Goal: Communication & Community: Answer question/provide support

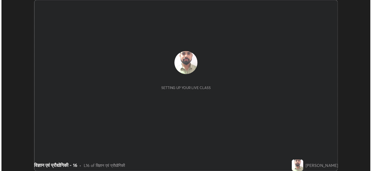
scroll to position [174, 374]
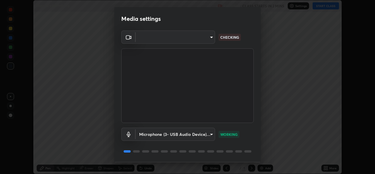
click at [201, 35] on body "Erase all विज्ञान एवं प्रौद्योगिकी - 16 Recording CLASS STARTS IN 2 MINS Settin…" at bounding box center [187, 87] width 375 height 174
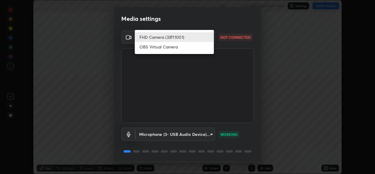
click at [191, 36] on li "FHD Camera (33f1:1001)" at bounding box center [174, 37] width 79 height 10
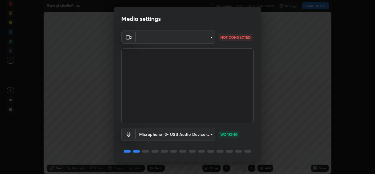
scroll to position [174, 375]
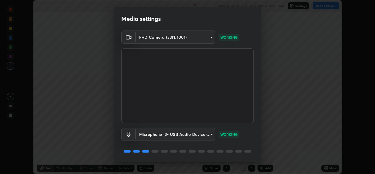
scroll to position [18, 0]
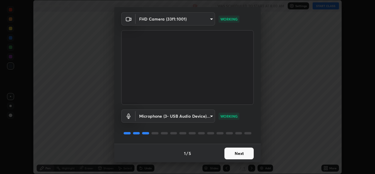
click at [234, 156] on button "Next" at bounding box center [238, 153] width 29 height 12
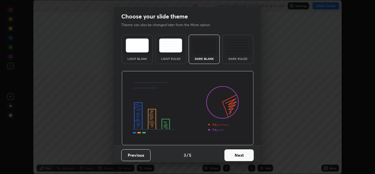
click at [236, 156] on button "Next" at bounding box center [238, 155] width 29 height 12
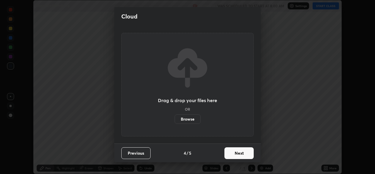
click at [238, 156] on button "Next" at bounding box center [238, 153] width 29 height 12
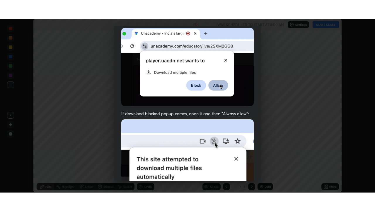
scroll to position [138, 0]
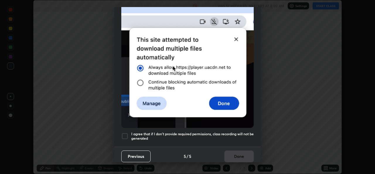
click at [174, 131] on h5 "I agree that if I don't provide required permissions, class recording will not …" at bounding box center [192, 135] width 122 height 9
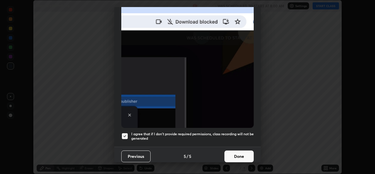
click at [232, 153] on button "Done" at bounding box center [238, 156] width 29 height 12
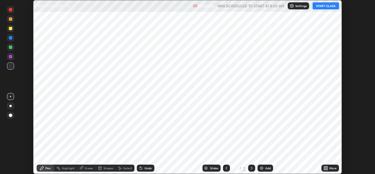
click at [263, 168] on div "Add" at bounding box center [265, 167] width 16 height 7
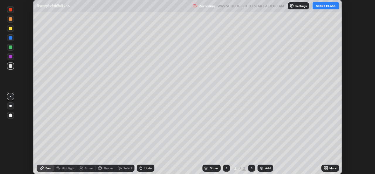
click at [324, 168] on icon at bounding box center [324, 168] width 1 height 1
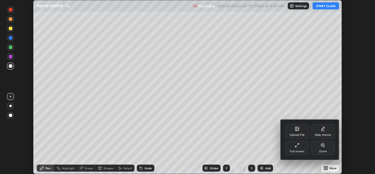
click at [295, 147] on icon at bounding box center [297, 145] width 5 height 5
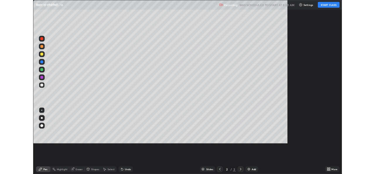
scroll to position [211, 375]
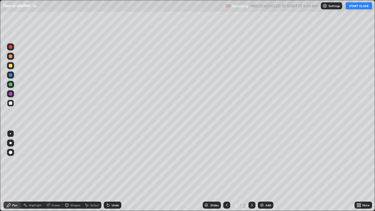
click at [364, 6] on button "START CLASS" at bounding box center [358, 5] width 26 height 7
click at [226, 173] on icon at bounding box center [226, 205] width 5 height 5
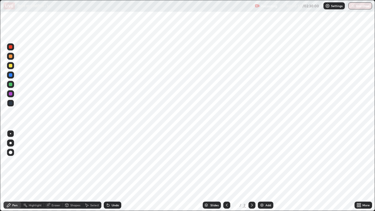
click at [251, 173] on icon at bounding box center [251, 205] width 5 height 5
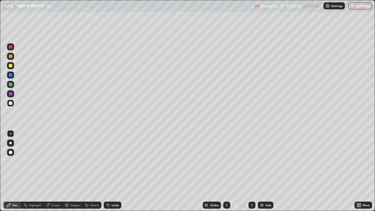
click at [360, 173] on icon at bounding box center [359, 205] width 1 height 1
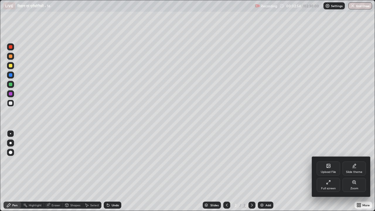
click at [330, 170] on div "Upload File" at bounding box center [328, 171] width 15 height 3
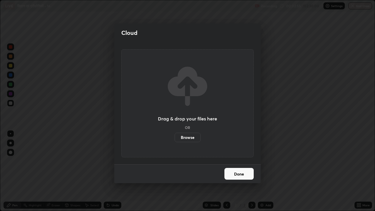
click at [195, 139] on label "Browse" at bounding box center [187, 137] width 26 height 9
click at [174, 139] on input "Browse" at bounding box center [174, 137] width 0 height 9
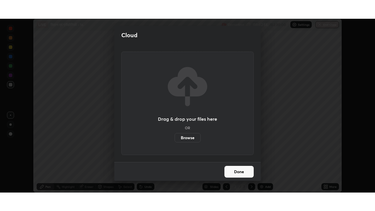
scroll to position [29104, 28903]
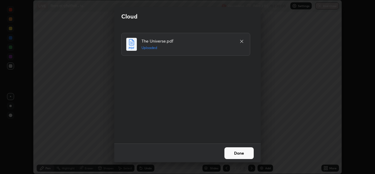
click at [237, 153] on button "Done" at bounding box center [238, 153] width 29 height 12
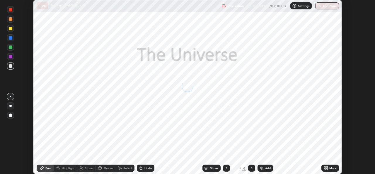
click at [226, 167] on icon at bounding box center [226, 167] width 5 height 5
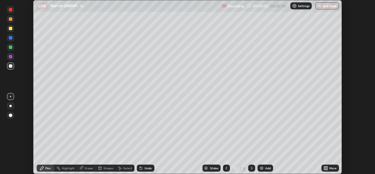
click at [330, 168] on div "More" at bounding box center [332, 167] width 7 height 3
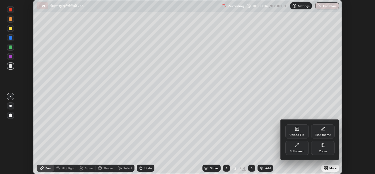
click at [292, 150] on div "Full screen" at bounding box center [297, 151] width 15 height 3
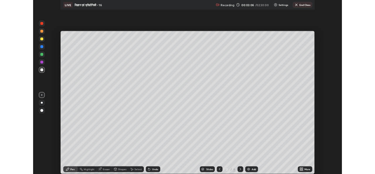
scroll to position [211, 375]
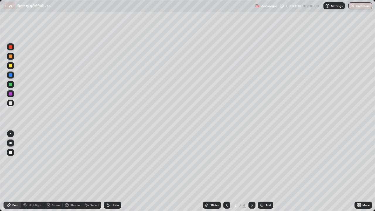
click at [226, 173] on icon at bounding box center [226, 205] width 5 height 5
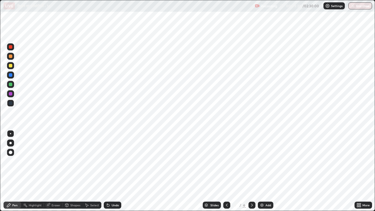
click at [251, 173] on icon at bounding box center [251, 205] width 5 height 5
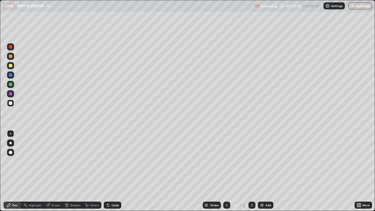
click at [252, 173] on icon at bounding box center [251, 205] width 5 height 5
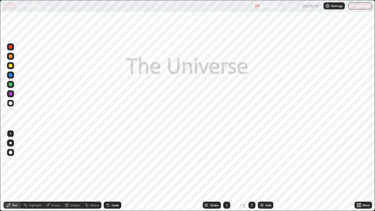
click at [255, 173] on div at bounding box center [251, 204] width 7 height 7
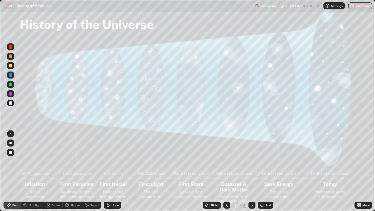
click at [227, 173] on icon at bounding box center [227, 204] width 2 height 3
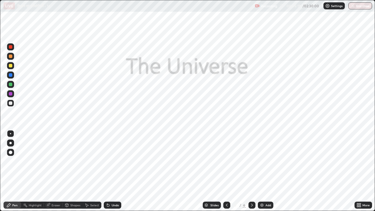
click at [225, 173] on icon at bounding box center [226, 205] width 5 height 5
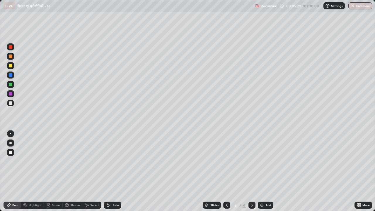
click at [114, 173] on div "Undo" at bounding box center [113, 204] width 18 height 7
click at [115, 173] on div "Undo" at bounding box center [115, 204] width 7 height 3
click at [250, 173] on icon at bounding box center [251, 205] width 5 height 5
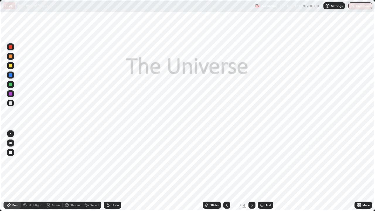
click at [11, 47] on div at bounding box center [11, 47] width 4 height 4
click at [225, 173] on div at bounding box center [226, 204] width 7 height 7
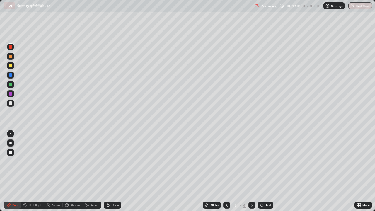
click at [265, 173] on div "Add" at bounding box center [268, 204] width 6 height 3
click at [265, 173] on div "Add" at bounding box center [266, 204] width 16 height 7
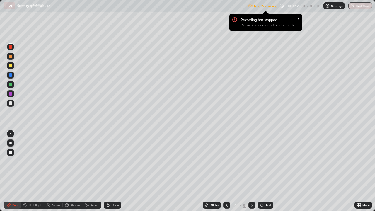
click at [298, 18] on div "x" at bounding box center [298, 18] width 2 height 6
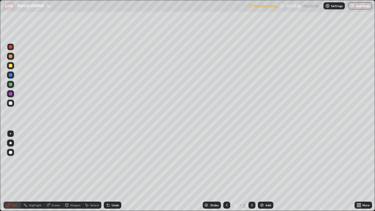
click at [364, 173] on div "More" at bounding box center [365, 204] width 7 height 3
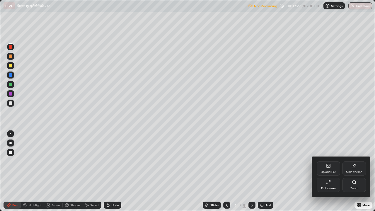
click at [335, 173] on div "Full screen" at bounding box center [327, 185] width 23 height 14
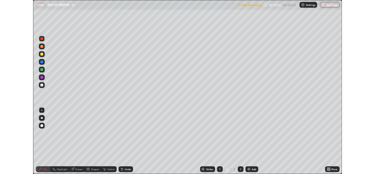
scroll to position [29104, 28903]
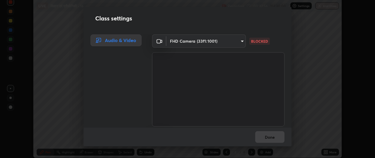
scroll to position [29119, 28903]
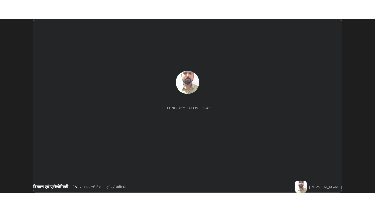
scroll to position [174, 374]
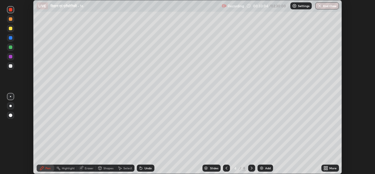
click at [302, 32] on div "LIVE विज्ञान एवं प्रौद्योगिकी - 16 Recording 00:33:04 / 02:30:00 Settings End C…" at bounding box center [187, 87] width 375 height 174
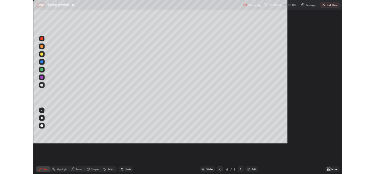
scroll to position [211, 375]
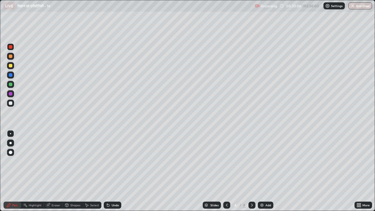
click at [333, 4] on p "Settings" at bounding box center [336, 5] width 11 height 3
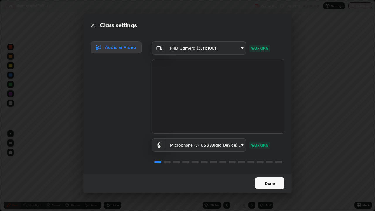
click at [269, 173] on button "Done" at bounding box center [269, 183] width 29 height 12
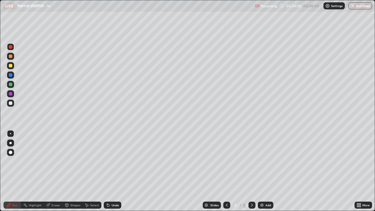
click at [267, 173] on div "Add" at bounding box center [268, 204] width 6 height 3
click at [268, 173] on div "Add" at bounding box center [268, 204] width 6 height 3
click at [116, 173] on div "Undo" at bounding box center [113, 204] width 18 height 7
click at [53, 173] on div "Eraser" at bounding box center [56, 204] width 9 height 3
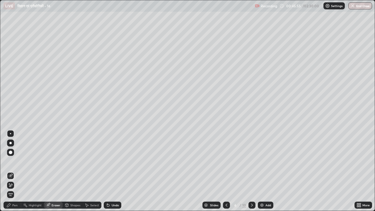
click at [13, 173] on div "Pen" at bounding box center [14, 204] width 5 height 3
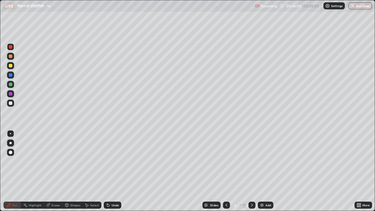
click at [113, 173] on div "Undo" at bounding box center [115, 204] width 7 height 3
click at [115, 173] on div "Undo" at bounding box center [115, 204] width 7 height 3
click at [11, 102] on div at bounding box center [11, 103] width 4 height 4
click at [251, 173] on icon at bounding box center [251, 205] width 5 height 5
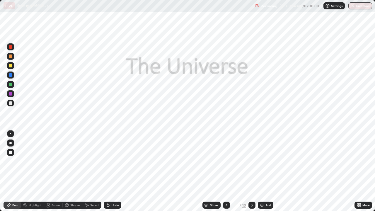
click at [225, 173] on icon at bounding box center [226, 205] width 5 height 5
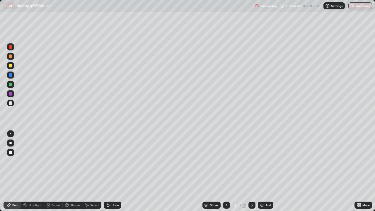
click at [266, 173] on div "Add" at bounding box center [266, 204] width 16 height 7
click at [115, 173] on div "Undo" at bounding box center [115, 204] width 7 height 3
click at [114, 173] on div "Undo" at bounding box center [115, 204] width 7 height 3
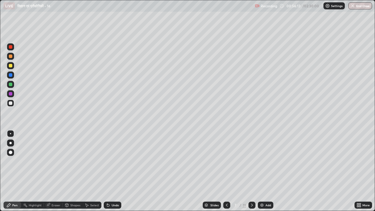
click at [114, 173] on div "Undo" at bounding box center [115, 204] width 7 height 3
click at [223, 173] on div at bounding box center [226, 205] width 7 height 12
click at [251, 173] on icon at bounding box center [252, 204] width 2 height 3
click at [250, 173] on icon at bounding box center [251, 205] width 5 height 5
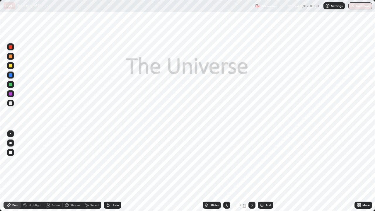
click at [251, 173] on icon at bounding box center [251, 205] width 5 height 5
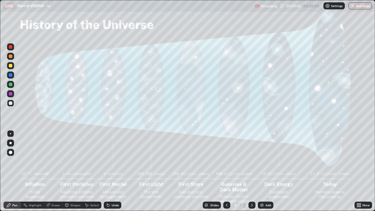
click at [251, 173] on icon at bounding box center [251, 205] width 5 height 5
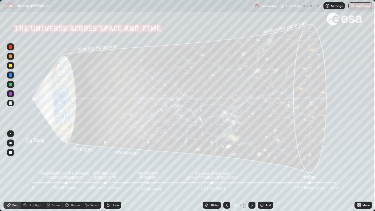
click at [250, 173] on div at bounding box center [251, 204] width 7 height 7
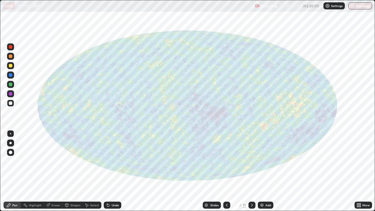
click at [226, 173] on icon at bounding box center [226, 205] width 5 height 5
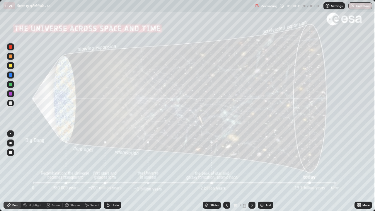
click at [226, 173] on icon at bounding box center [226, 205] width 5 height 5
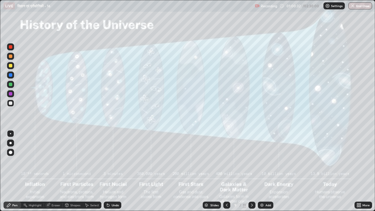
click at [225, 173] on icon at bounding box center [226, 205] width 5 height 5
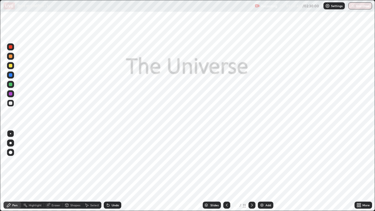
click at [225, 173] on icon at bounding box center [226, 205] width 5 height 5
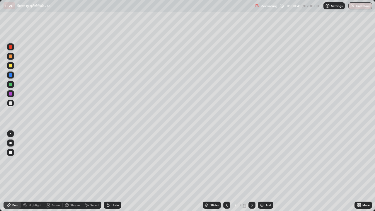
click at [226, 173] on icon at bounding box center [226, 205] width 5 height 5
click at [251, 173] on icon at bounding box center [251, 205] width 5 height 5
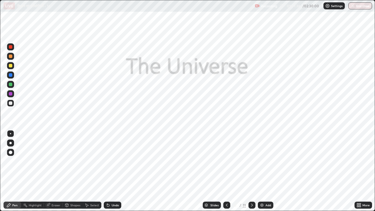
click at [252, 173] on icon at bounding box center [252, 204] width 2 height 3
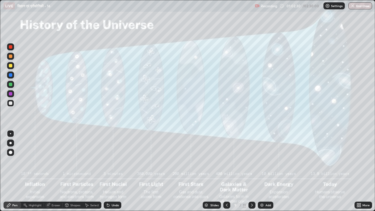
click at [225, 173] on icon at bounding box center [226, 205] width 5 height 5
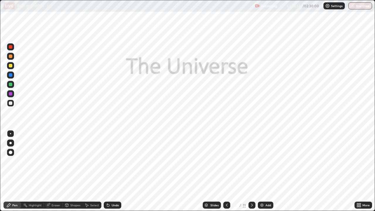
click at [11, 46] on div at bounding box center [11, 47] width 4 height 4
click at [251, 173] on icon at bounding box center [251, 205] width 5 height 5
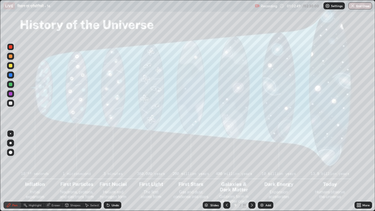
click at [10, 102] on div at bounding box center [11, 103] width 4 height 4
click at [227, 173] on icon at bounding box center [226, 205] width 5 height 5
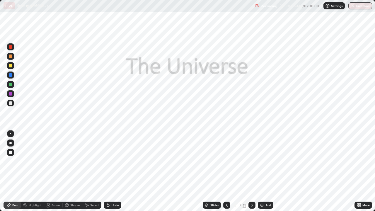
click at [13, 49] on div at bounding box center [10, 46] width 7 height 7
click at [251, 173] on icon at bounding box center [251, 205] width 5 height 5
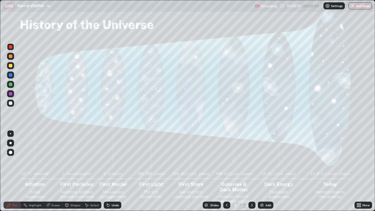
click at [11, 46] on div at bounding box center [11, 47] width 4 height 4
click at [268, 173] on div "Add" at bounding box center [268, 204] width 6 height 3
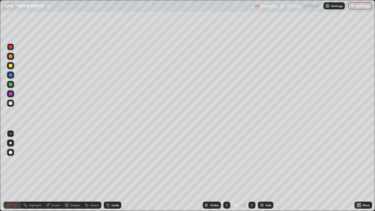
click at [225, 173] on icon at bounding box center [226, 205] width 5 height 5
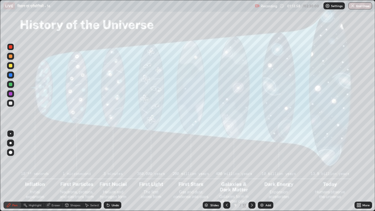
click at [252, 173] on icon at bounding box center [251, 205] width 5 height 5
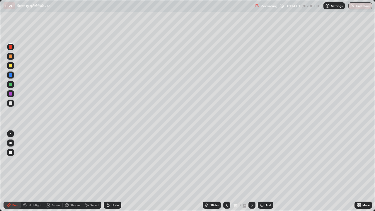
click at [225, 173] on icon at bounding box center [226, 205] width 5 height 5
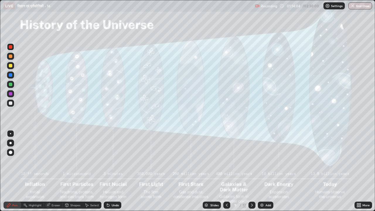
click at [250, 173] on icon at bounding box center [251, 205] width 5 height 5
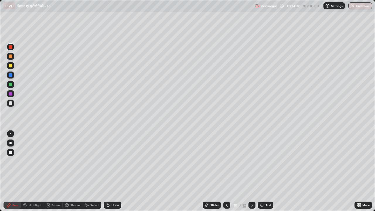
click at [56, 173] on div "Eraser" at bounding box center [53, 204] width 19 height 7
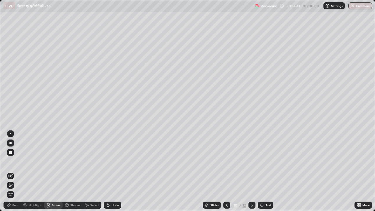
click at [15, 173] on div "Pen" at bounding box center [14, 204] width 5 height 3
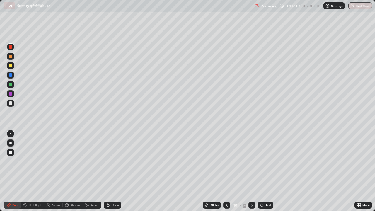
click at [226, 173] on icon at bounding box center [226, 205] width 5 height 5
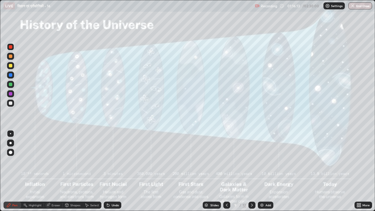
click at [251, 173] on icon at bounding box center [252, 204] width 2 height 3
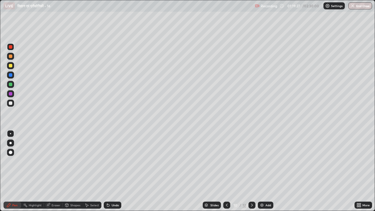
click at [225, 173] on icon at bounding box center [226, 205] width 5 height 5
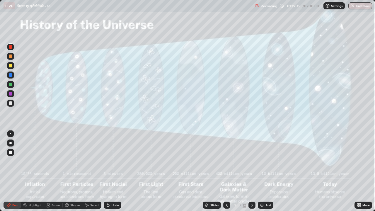
click at [53, 173] on div "Eraser" at bounding box center [56, 204] width 9 height 3
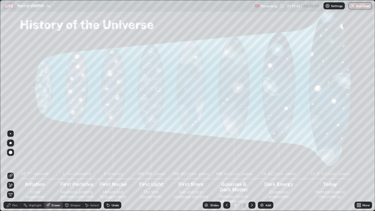
click at [13, 173] on div "Pen" at bounding box center [14, 204] width 5 height 3
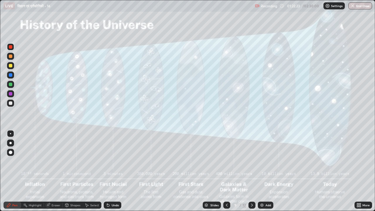
click at [223, 173] on div at bounding box center [226, 204] width 7 height 7
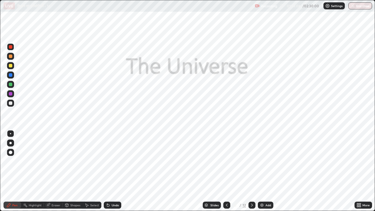
click at [250, 173] on icon at bounding box center [251, 205] width 5 height 5
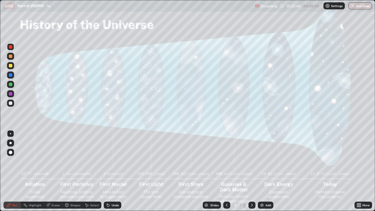
click at [251, 173] on icon at bounding box center [251, 205] width 5 height 5
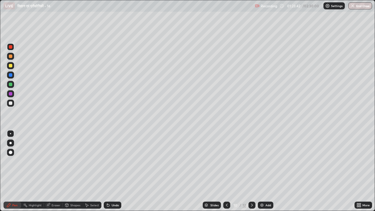
click at [251, 173] on icon at bounding box center [252, 204] width 2 height 3
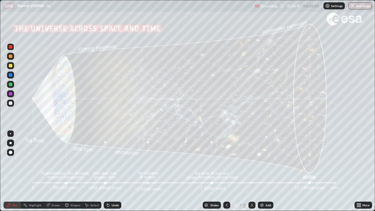
click at [225, 173] on icon at bounding box center [226, 205] width 5 height 5
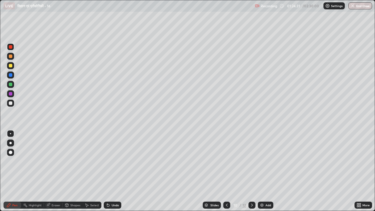
click at [226, 173] on icon at bounding box center [226, 205] width 5 height 5
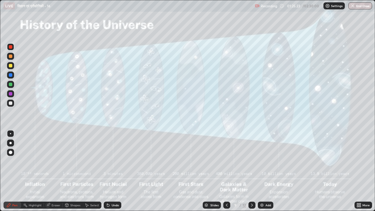
click at [226, 173] on icon at bounding box center [226, 205] width 5 height 5
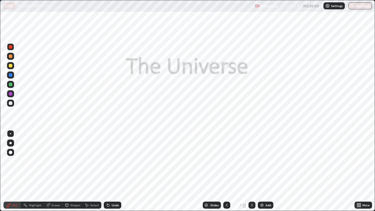
click at [226, 173] on icon at bounding box center [226, 205] width 5 height 5
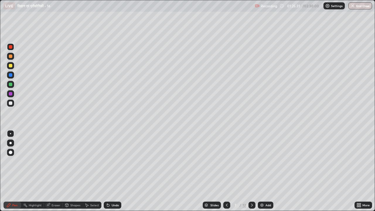
click at [114, 173] on div "Undo" at bounding box center [115, 204] width 7 height 3
click at [251, 173] on icon at bounding box center [251, 205] width 5 height 5
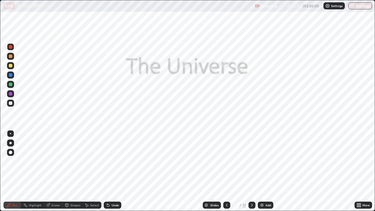
click at [251, 173] on icon at bounding box center [251, 205] width 5 height 5
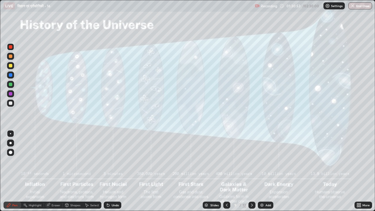
click at [251, 173] on icon at bounding box center [251, 205] width 5 height 5
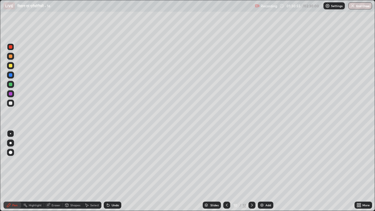
click at [251, 173] on icon at bounding box center [251, 205] width 5 height 5
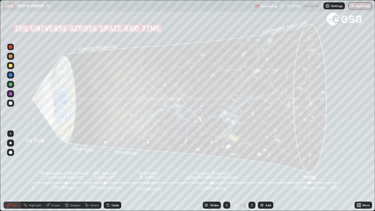
click at [225, 173] on icon at bounding box center [226, 205] width 5 height 5
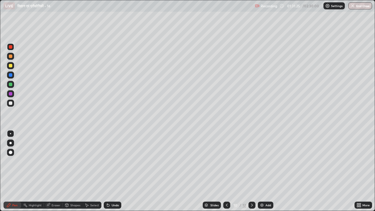
click at [251, 173] on icon at bounding box center [251, 205] width 5 height 5
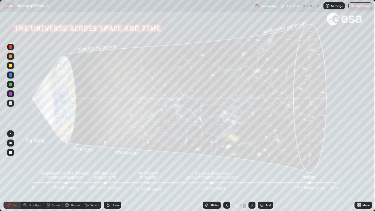
click at [225, 173] on icon at bounding box center [226, 205] width 5 height 5
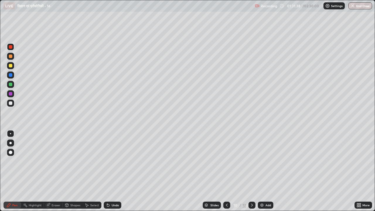
click at [250, 173] on icon at bounding box center [251, 205] width 5 height 5
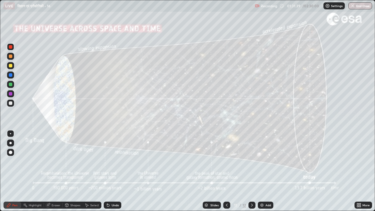
click at [225, 173] on div at bounding box center [226, 204] width 7 height 7
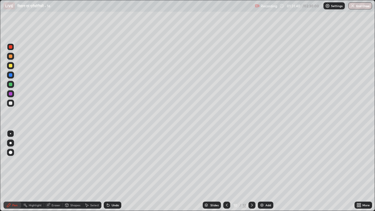
click at [226, 173] on icon at bounding box center [227, 204] width 2 height 3
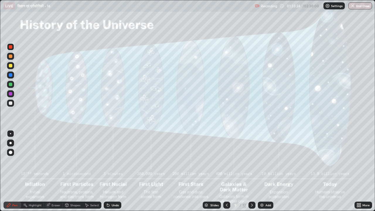
click at [228, 173] on div at bounding box center [226, 204] width 7 height 7
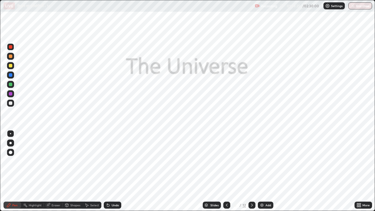
click at [251, 173] on icon at bounding box center [251, 205] width 5 height 5
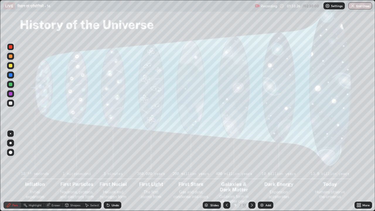
click at [251, 173] on icon at bounding box center [251, 205] width 5 height 5
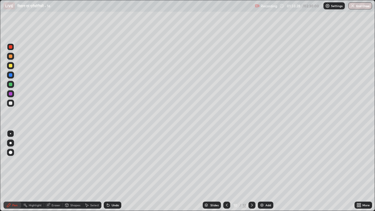
click at [250, 173] on icon at bounding box center [251, 205] width 5 height 5
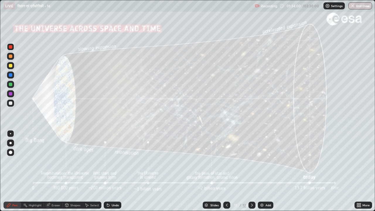
click at [225, 173] on div at bounding box center [226, 204] width 7 height 7
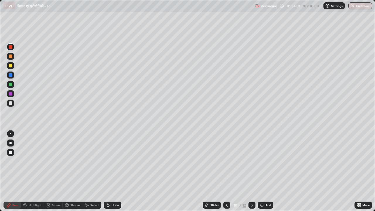
click at [226, 173] on icon at bounding box center [226, 205] width 5 height 5
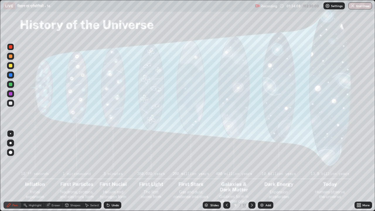
click at [225, 173] on div at bounding box center [226, 204] width 7 height 7
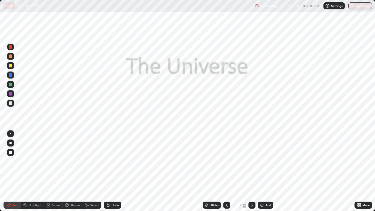
click at [251, 173] on icon at bounding box center [252, 204] width 2 height 3
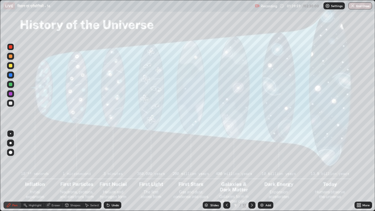
click at [226, 173] on icon at bounding box center [226, 205] width 5 height 5
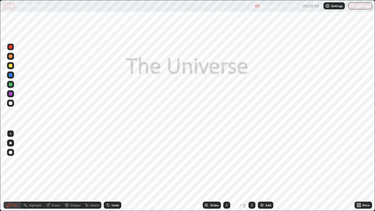
click at [223, 173] on div at bounding box center [226, 204] width 7 height 7
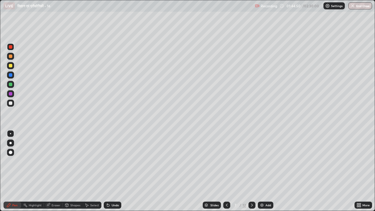
click at [250, 173] on icon at bounding box center [251, 205] width 5 height 5
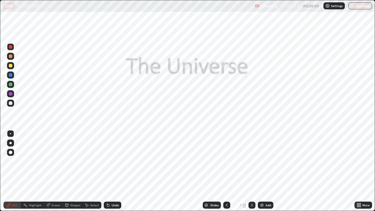
click at [254, 173] on icon at bounding box center [251, 205] width 5 height 5
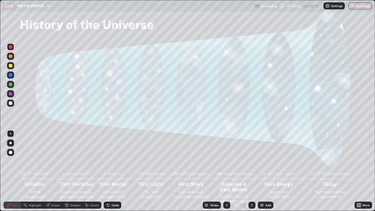
click at [251, 173] on icon at bounding box center [252, 204] width 2 height 3
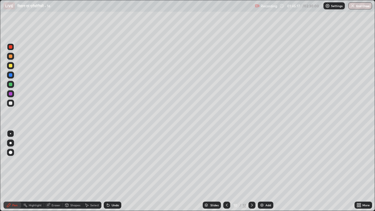
click at [250, 173] on icon at bounding box center [251, 205] width 5 height 5
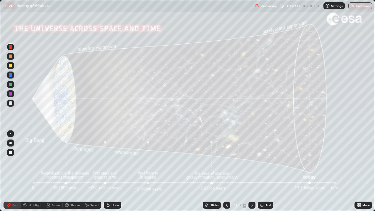
click at [225, 173] on icon at bounding box center [226, 205] width 5 height 5
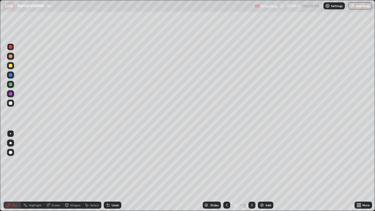
click at [226, 173] on icon at bounding box center [226, 205] width 5 height 5
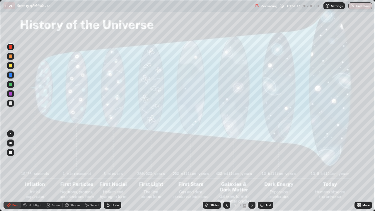
click at [223, 173] on div at bounding box center [226, 204] width 7 height 7
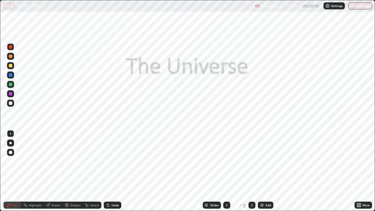
click at [226, 173] on icon at bounding box center [226, 205] width 5 height 5
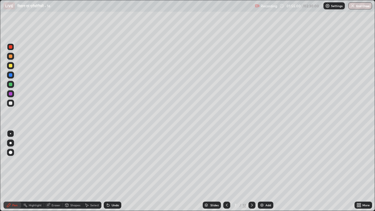
click at [251, 173] on icon at bounding box center [251, 205] width 5 height 5
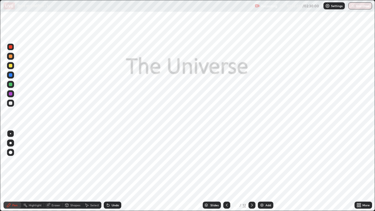
click at [251, 173] on icon at bounding box center [251, 205] width 5 height 5
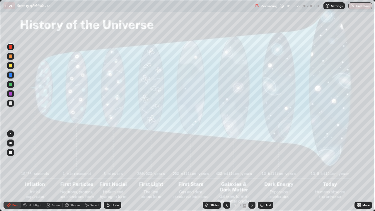
click at [249, 173] on icon at bounding box center [251, 205] width 5 height 5
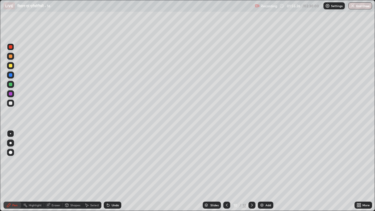
click at [251, 173] on icon at bounding box center [251, 205] width 5 height 5
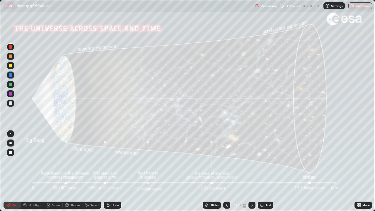
click at [251, 173] on icon at bounding box center [251, 205] width 5 height 5
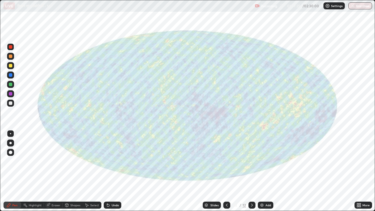
click at [252, 173] on icon at bounding box center [251, 205] width 5 height 5
click at [227, 173] on icon at bounding box center [226, 205] width 5 height 5
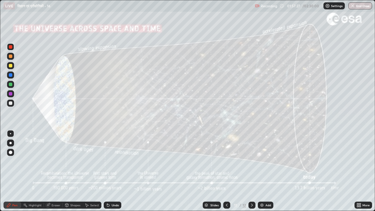
click at [266, 173] on div "Add" at bounding box center [268, 204] width 6 height 3
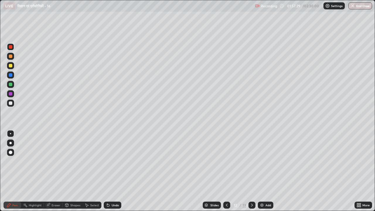
click at [225, 173] on icon at bounding box center [226, 205] width 5 height 5
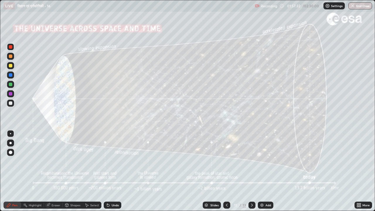
click at [251, 173] on icon at bounding box center [252, 204] width 2 height 3
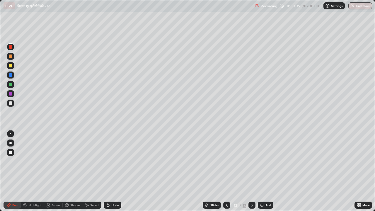
click at [114, 173] on div "Undo" at bounding box center [113, 204] width 18 height 7
click at [113, 173] on div "Undo" at bounding box center [115, 204] width 7 height 3
click at [114, 173] on div "Undo" at bounding box center [115, 204] width 7 height 3
click at [226, 173] on icon at bounding box center [226, 205] width 5 height 5
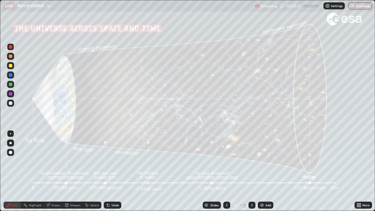
click at [250, 173] on icon at bounding box center [251, 205] width 5 height 5
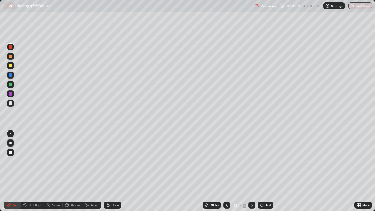
click at [55, 173] on div "Eraser" at bounding box center [56, 204] width 9 height 3
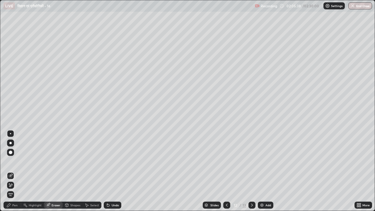
click at [13, 173] on div "Pen" at bounding box center [13, 204] width 18 height 7
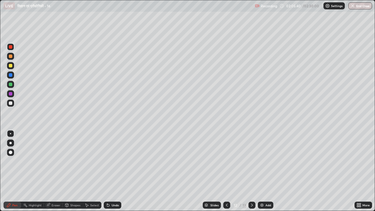
click at [12, 103] on div at bounding box center [11, 103] width 4 height 4
click at [114, 173] on div "Undo" at bounding box center [115, 204] width 7 height 3
click at [117, 173] on div "Undo" at bounding box center [115, 204] width 7 height 3
click at [116, 173] on div "Undo" at bounding box center [115, 204] width 7 height 3
click at [264, 173] on div "Add" at bounding box center [266, 204] width 16 height 7
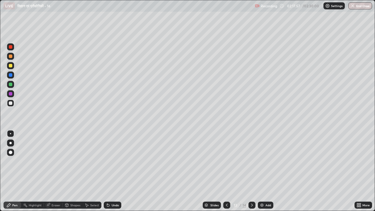
click at [225, 173] on icon at bounding box center [226, 205] width 5 height 5
click at [226, 173] on icon at bounding box center [226, 205] width 5 height 5
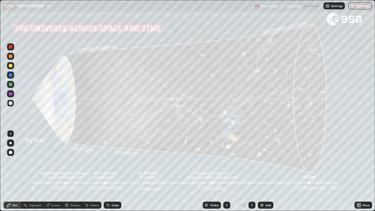
click at [360, 173] on icon at bounding box center [359, 203] width 1 height 1
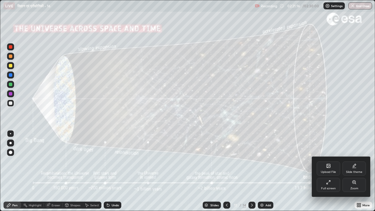
click at [339, 107] on div at bounding box center [187, 105] width 375 height 211
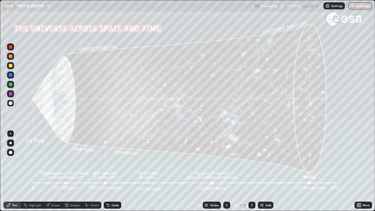
click at [252, 173] on icon at bounding box center [251, 205] width 5 height 5
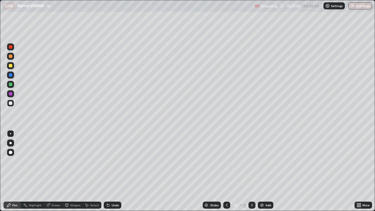
click at [360, 173] on icon at bounding box center [359, 203] width 1 height 1
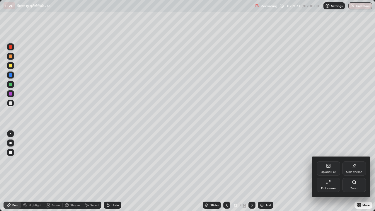
click at [325, 173] on div "Full screen" at bounding box center [328, 188] width 15 height 3
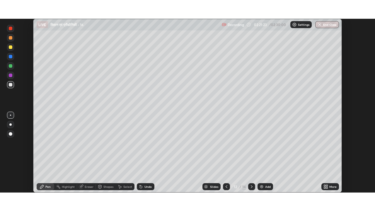
scroll to position [29104, 28903]
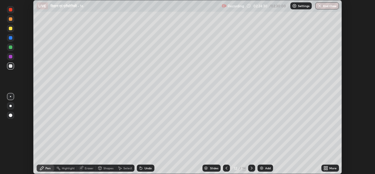
click at [266, 168] on div "Add" at bounding box center [268, 167] width 6 height 3
click at [266, 6] on div "02:25:05" at bounding box center [261, 6] width 16 height 4
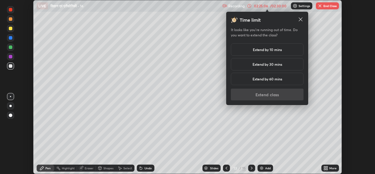
click at [266, 52] on h5 "Extend by 10 mins" at bounding box center [267, 49] width 29 height 5
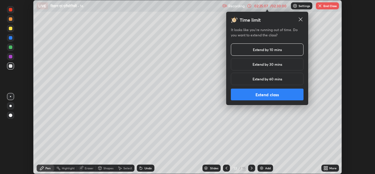
click at [267, 95] on button "Extend class" at bounding box center [267, 94] width 73 height 12
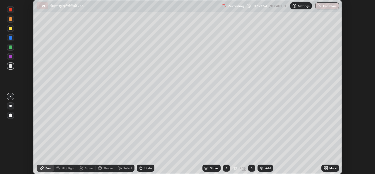
click at [327, 167] on icon at bounding box center [326, 166] width 1 height 1
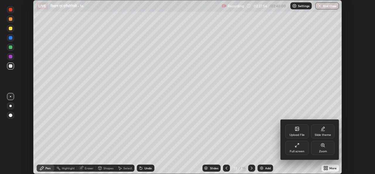
click at [294, 148] on div "Full screen" at bounding box center [296, 148] width 23 height 14
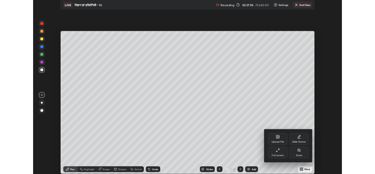
scroll to position [211, 375]
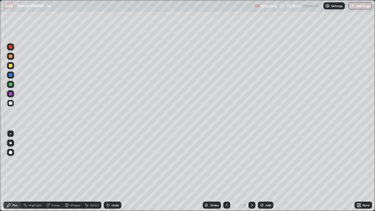
click at [226, 173] on icon at bounding box center [226, 205] width 5 height 5
click at [296, 7] on div "Recording 02:28:45 / 02:40:00 Settings End Class" at bounding box center [313, 5] width 117 height 11
click at [362, 8] on button "End Class" at bounding box center [360, 5] width 24 height 7
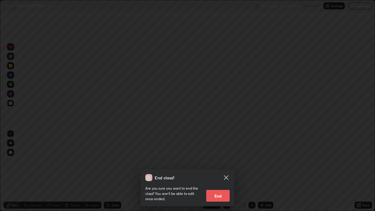
click at [218, 173] on button "End" at bounding box center [217, 196] width 23 height 12
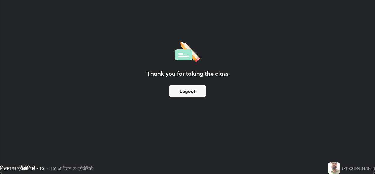
scroll to position [29104, 28903]
